Goal: Information Seeking & Learning: Find specific page/section

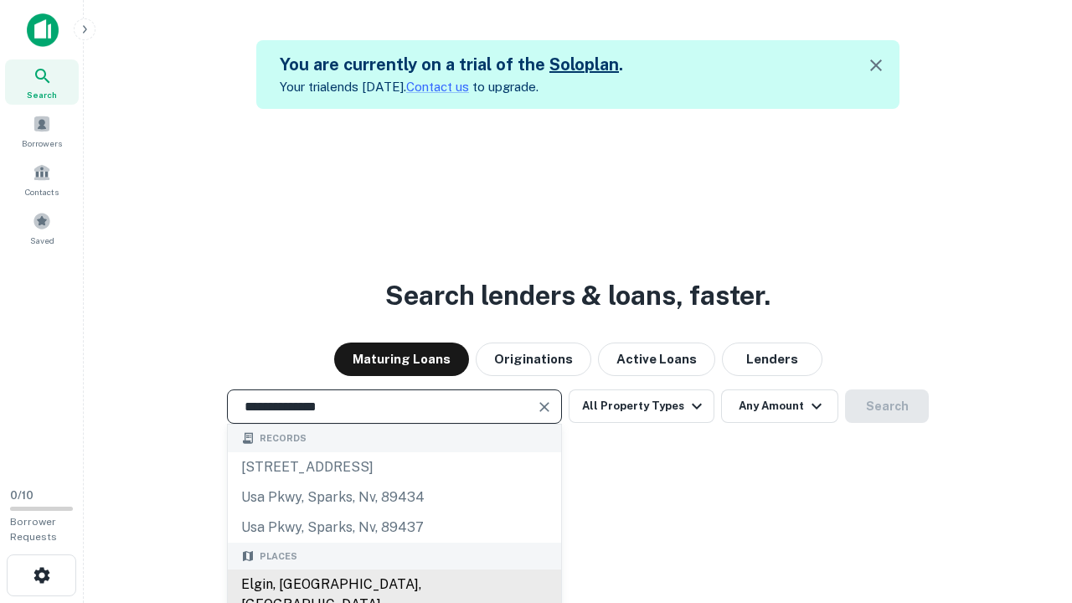
click at [394, 584] on div "Elgin, [GEOGRAPHIC_DATA], [GEOGRAPHIC_DATA]" at bounding box center [394, 594] width 333 height 50
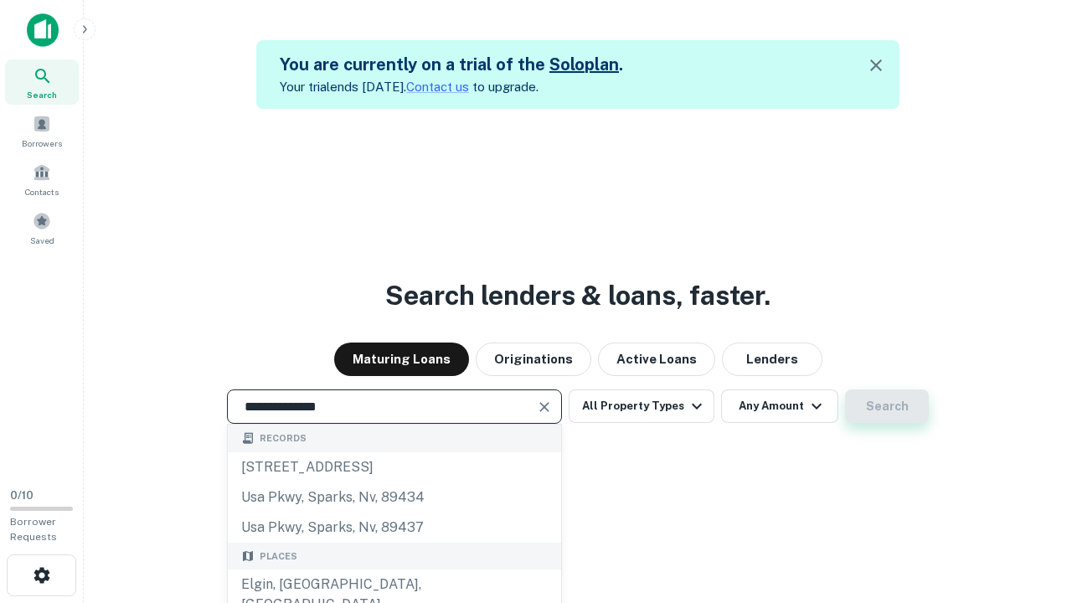
type input "**********"
click at [887, 406] on button "Search" at bounding box center [887, 405] width 84 height 33
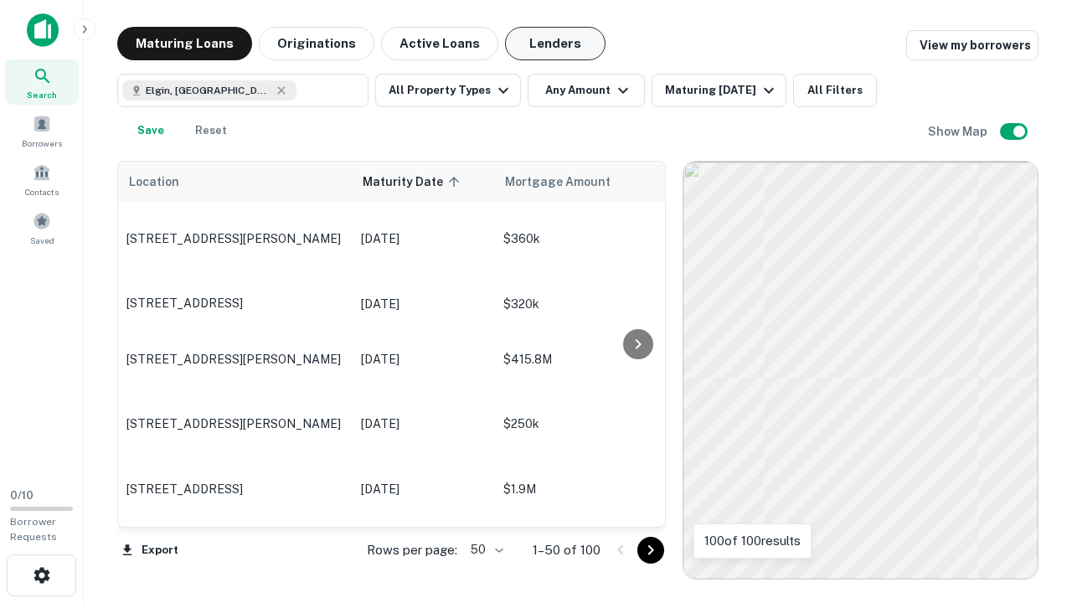
click at [555, 44] on button "Lenders" at bounding box center [555, 43] width 100 height 33
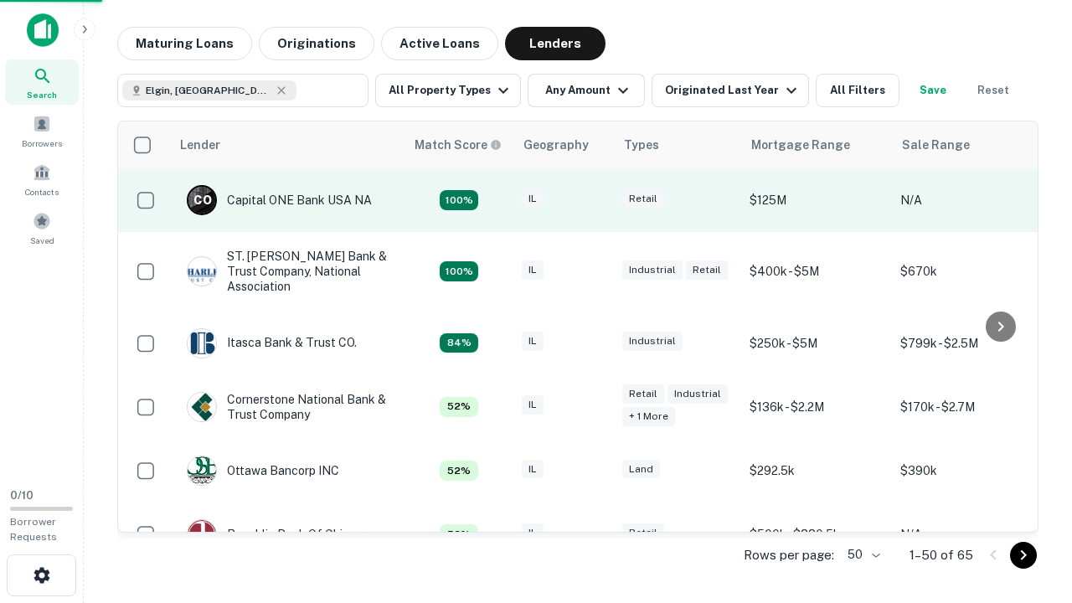
click at [594, 200] on div "IL" at bounding box center [564, 200] width 84 height 23
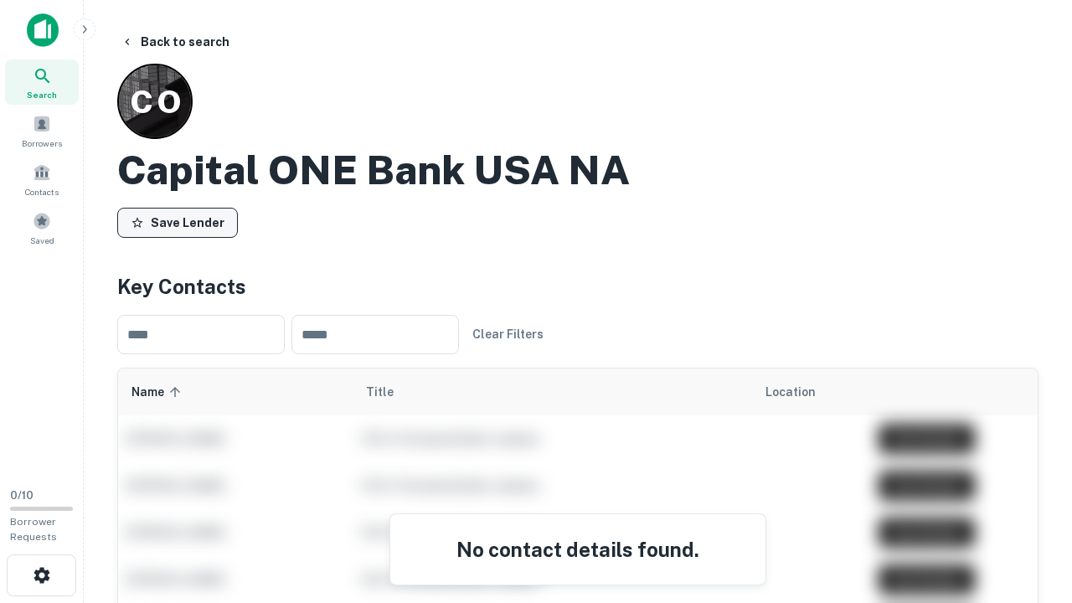
click at [178, 222] on button "Save Lender" at bounding box center [177, 223] width 121 height 30
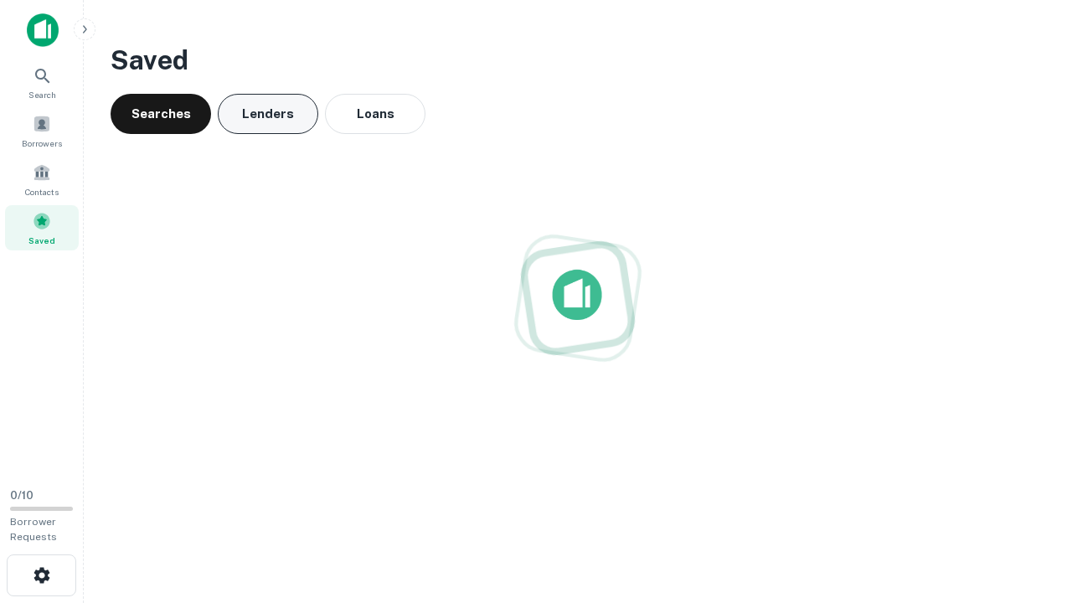
click at [268, 114] on button "Lenders" at bounding box center [268, 114] width 100 height 40
